Goal: Find specific page/section: Find specific page/section

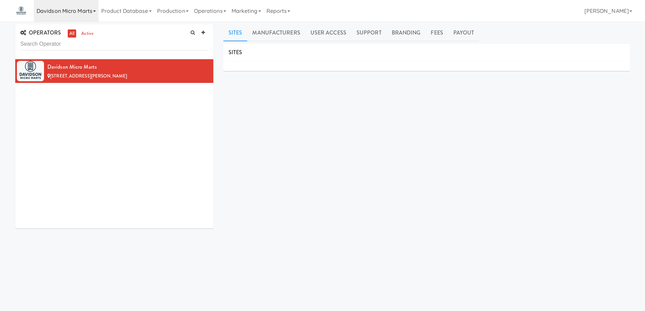
click at [94, 12] on icon at bounding box center [94, 10] width 3 height 1
click at [87, 26] on input "throne" at bounding box center [85, 28] width 102 height 10
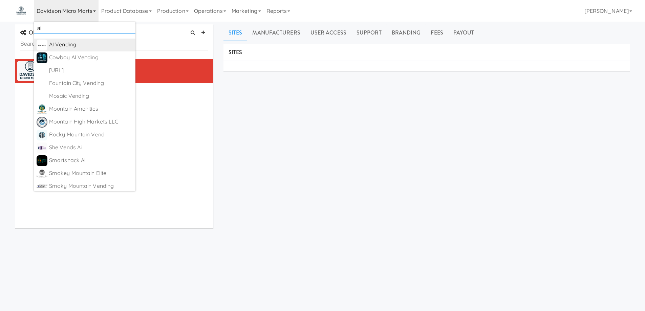
type input "ai"
click at [90, 47] on div "AI Vending" at bounding box center [91, 45] width 84 height 10
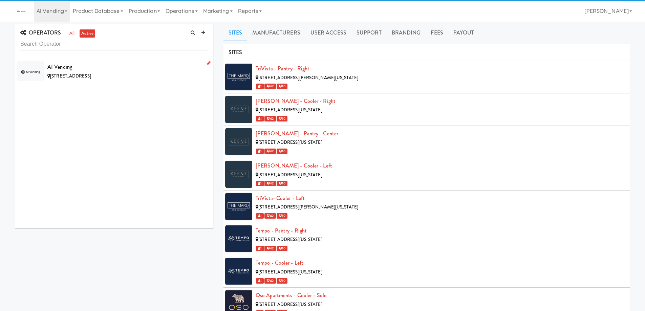
click at [158, 77] on div "5390 S Olathe Cir, Centennial CO" at bounding box center [127, 76] width 161 height 8
